Goal: Task Accomplishment & Management: Use online tool/utility

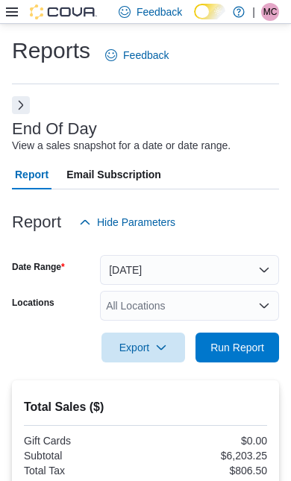
scroll to position [290, 0]
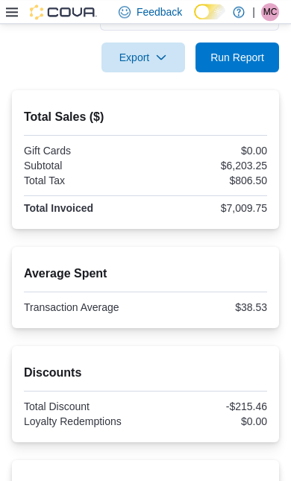
click at [235, 72] on span "Run Report" at bounding box center [237, 58] width 66 height 30
